Goal: Complete application form: Complete application form

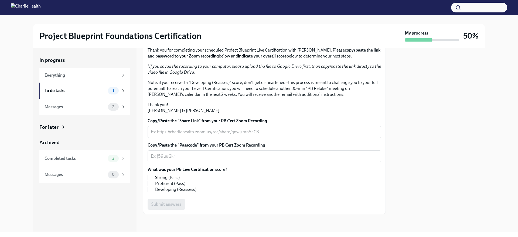
scroll to position [108, 0]
click at [229, 132] on textarea "Copy/Paste the "Share Link" from your PB Cert Zoom Recording" at bounding box center [264, 132] width 227 height 6
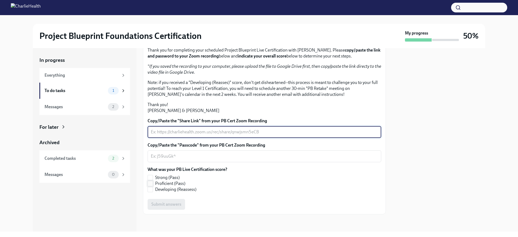
click at [169, 184] on span "Proficient (Pass)" at bounding box center [170, 183] width 30 height 6
click at [153, 184] on input "Proficient (Pass)" at bounding box center [150, 183] width 5 height 5
checkbox input "true"
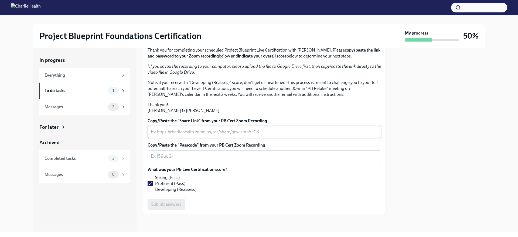
click at [188, 132] on textarea "Copy/Paste the "Share Link" from your PB Cert Zoom Recording" at bounding box center [264, 132] width 227 height 6
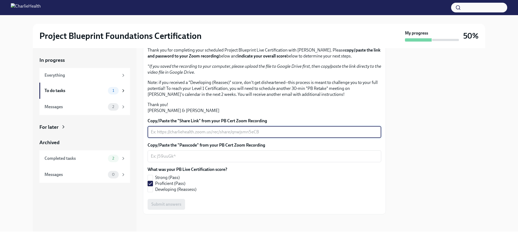
click at [159, 134] on textarea "Copy/Paste the "Share Link" from your PB Cert Zoom Recording" at bounding box center [264, 132] width 227 height 6
paste textarea "video1989035340.mp4"
type textarea "video1989035340.mp4"
click at [216, 155] on textarea "Copy/Paste the "Passcode" from your PB Cert Zoom Recording" at bounding box center [264, 156] width 227 height 6
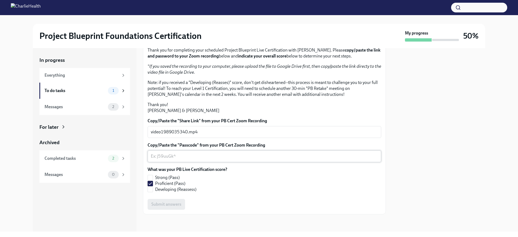
click at [208, 150] on div "x ​" at bounding box center [265, 156] width 234 height 12
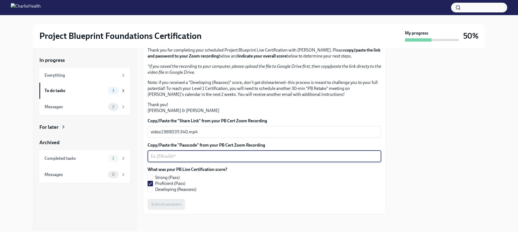
scroll to position [0, 0]
